Goal: Task Accomplishment & Management: Complete application form

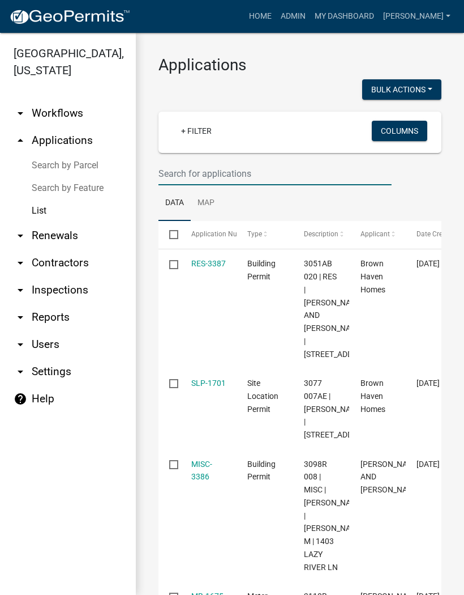
click at [215, 170] on input "text" at bounding box center [275, 173] width 233 height 23
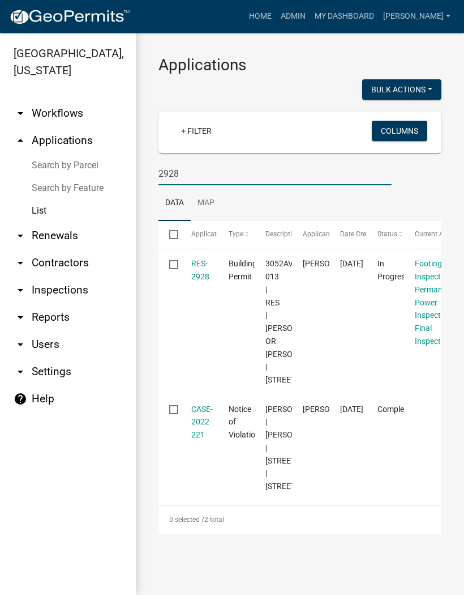
type input "2928"
click at [212, 261] on datatable-body-cell "RES-2928" at bounding box center [198, 321] width 37 height 145
click at [202, 259] on link "RES-2928" at bounding box center [200, 270] width 18 height 22
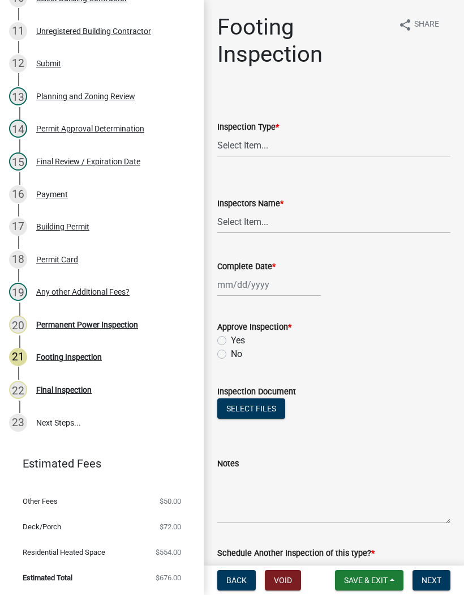
scroll to position [508, 0]
click at [119, 321] on div "Permanent Power Inspection" at bounding box center [87, 325] width 102 height 8
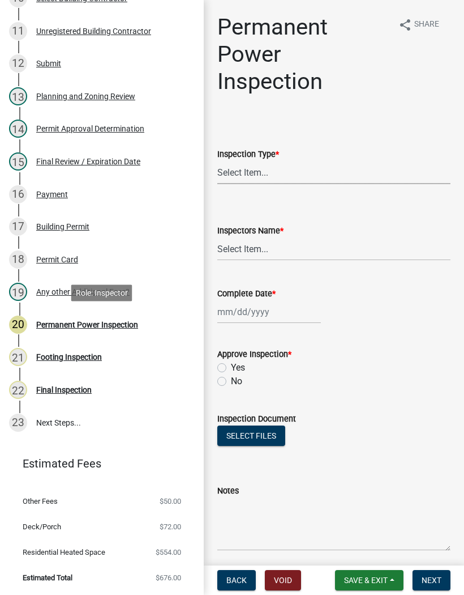
click at [277, 180] on select "Select Item... Permanent Power" at bounding box center [333, 172] width 233 height 23
select select "5c85f858-e2c6-4c2c-a92e-43b107da9ba1"
click at [268, 245] on select "Select Item... [PERSON_NAME] ([PERSON_NAME]) EParks ([PERSON_NAME]) [PERSON_NAM…" at bounding box center [333, 248] width 233 height 23
select select "8dfc8809-68b2-4bc3-a0d1-6f7e000e7487"
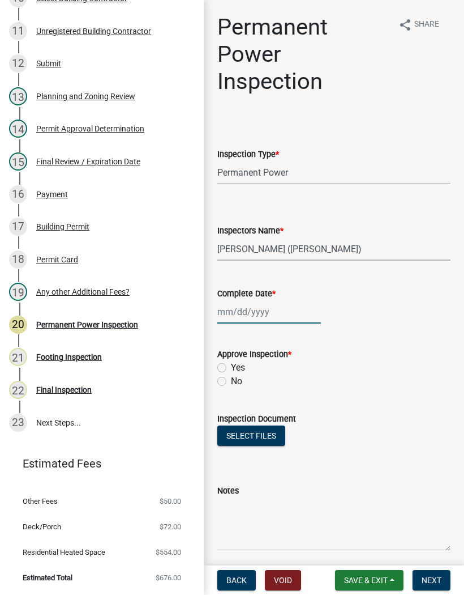
click at [272, 306] on div at bounding box center [269, 311] width 104 height 23
select select "8"
select select "2025"
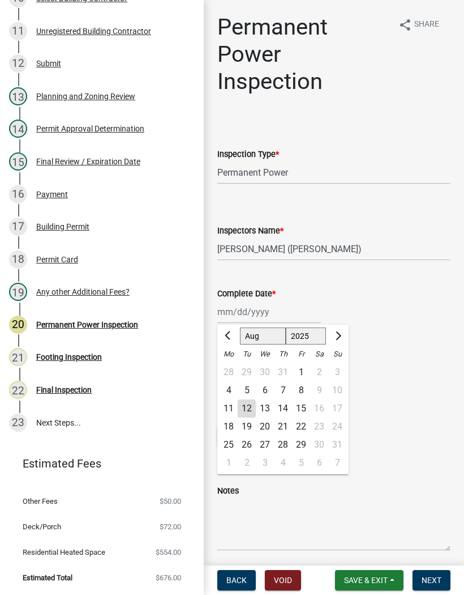
click at [254, 407] on div "12" at bounding box center [247, 408] width 18 height 18
type input "[DATE]"
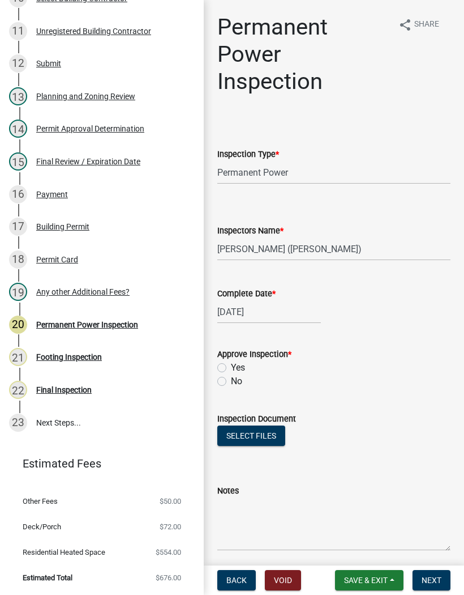
click at [232, 366] on label "Yes" at bounding box center [238, 368] width 14 height 14
click at [232, 366] on input "Yes" at bounding box center [234, 364] width 7 height 7
radio input "true"
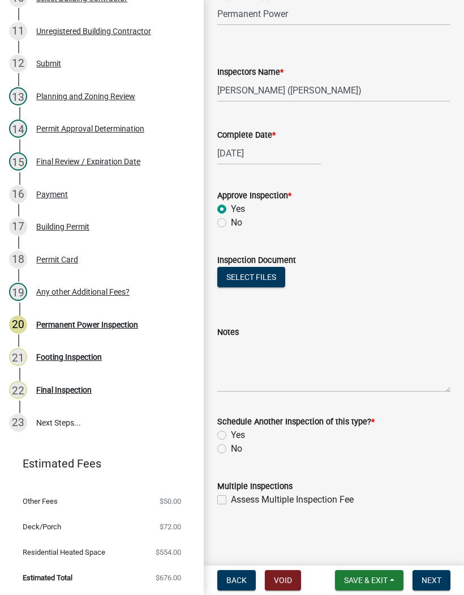
scroll to position [159, 0]
click at [231, 445] on label "No" at bounding box center [236, 449] width 11 height 14
click at [231, 445] on input "No" at bounding box center [234, 445] width 7 height 7
radio input "true"
click at [440, 579] on span "Next" at bounding box center [432, 579] width 20 height 9
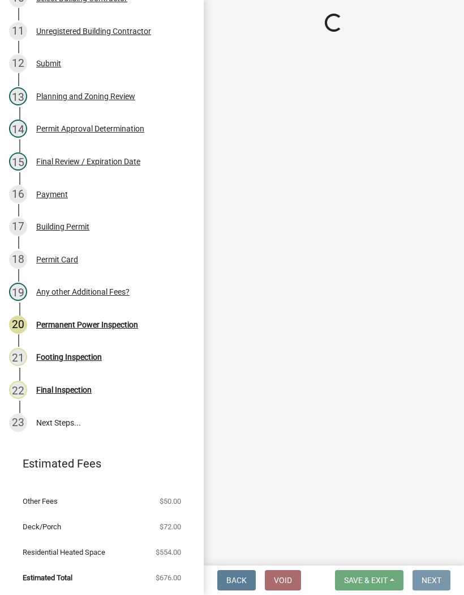
scroll to position [0, 0]
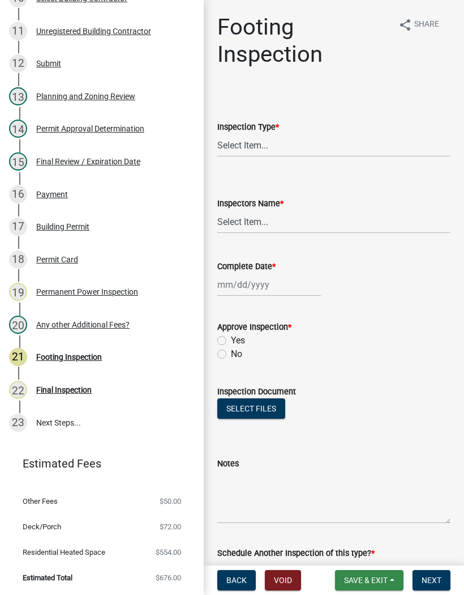
click at [377, 577] on span "Save & Exit" at bounding box center [366, 579] width 44 height 9
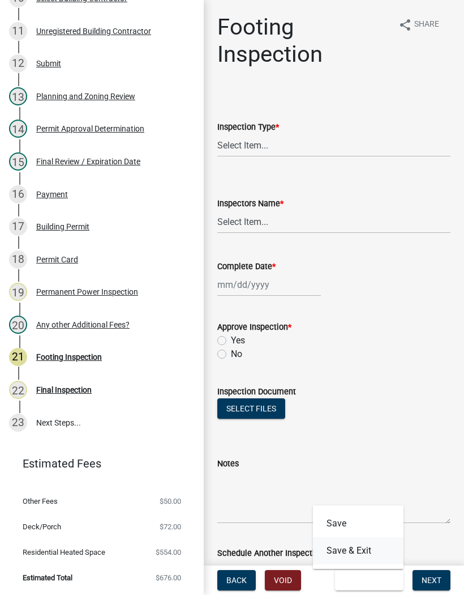
click at [365, 552] on button "Save & Exit" at bounding box center [358, 550] width 91 height 27
